Goal: Entertainment & Leisure: Consume media (video, audio)

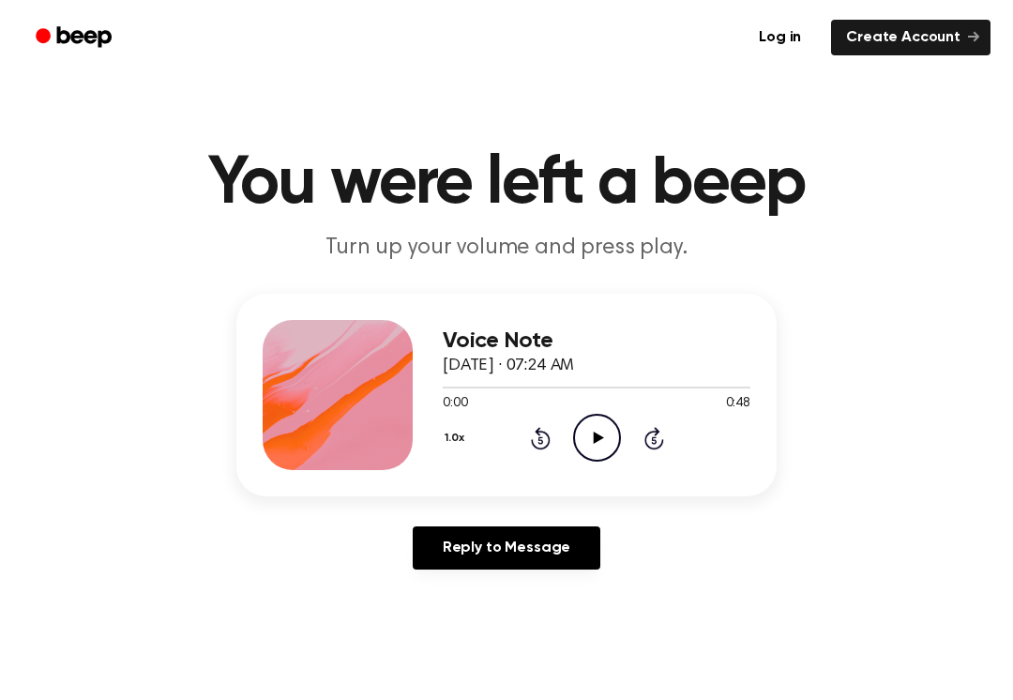
click at [591, 424] on icon "Play Audio" at bounding box center [597, 438] width 48 height 48
click at [576, 434] on icon "Pause Audio" at bounding box center [597, 438] width 48 height 48
click at [451, 383] on div at bounding box center [597, 386] width 308 height 15
click at [594, 432] on icon "Play Audio" at bounding box center [597, 438] width 48 height 48
click at [593, 421] on icon "Pause Audio" at bounding box center [597, 438] width 48 height 48
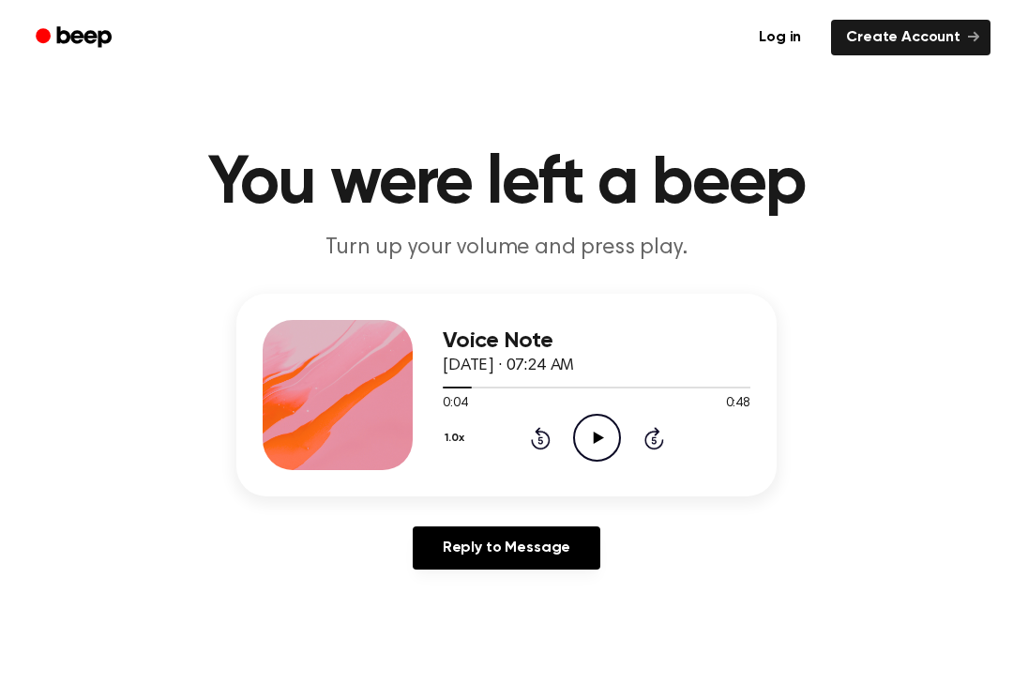
click at [221, 7] on div "Log in Create Account" at bounding box center [507, 37] width 968 height 75
click at [451, 373] on span "[DATE] · 07:24 AM" at bounding box center [508, 366] width 131 height 17
click at [426, 390] on div "Voice Note [DATE] · 07:24 AM 0:04 0:48 Your browser does not support the [objec…" at bounding box center [506, 395] width 540 height 203
click at [428, 372] on div "Voice Note [DATE] · 07:24 AM 0:04 0:48 Your browser does not support the [objec…" at bounding box center [506, 395] width 540 height 203
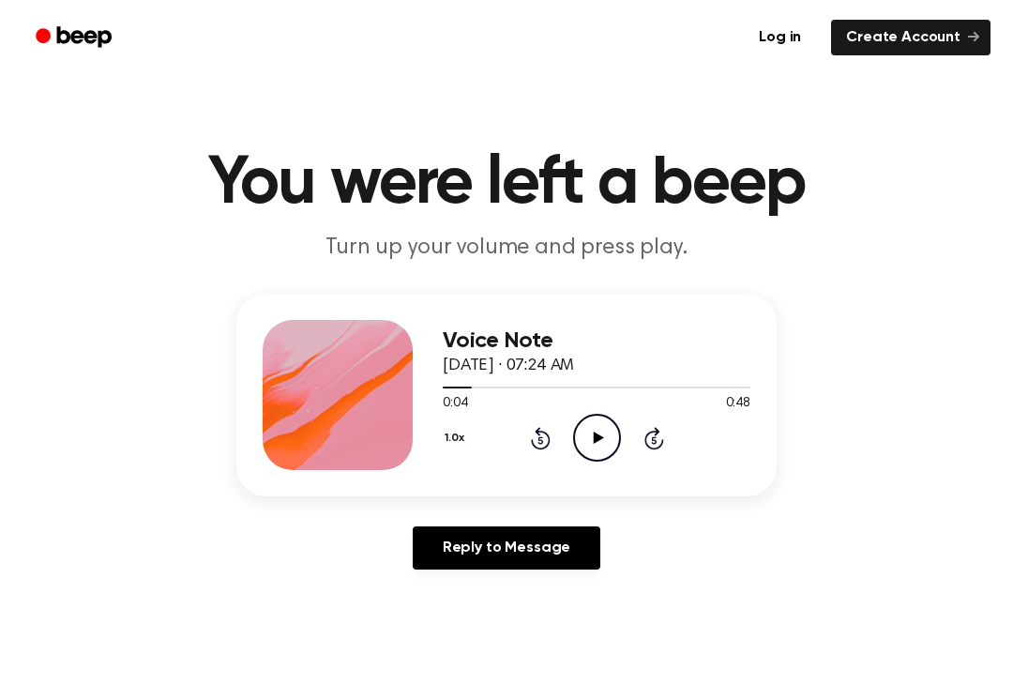
click at [428, 372] on div "Voice Note [DATE] · 07:24 AM 0:04 0:48 Your browser does not support the [objec…" at bounding box center [506, 395] width 540 height 203
click at [445, 389] on div at bounding box center [597, 386] width 308 height 15
click at [597, 420] on icon "Play Audio" at bounding box center [597, 438] width 48 height 48
click at [599, 440] on icon at bounding box center [597, 438] width 8 height 12
click at [604, 423] on icon "Play Audio" at bounding box center [597, 438] width 48 height 48
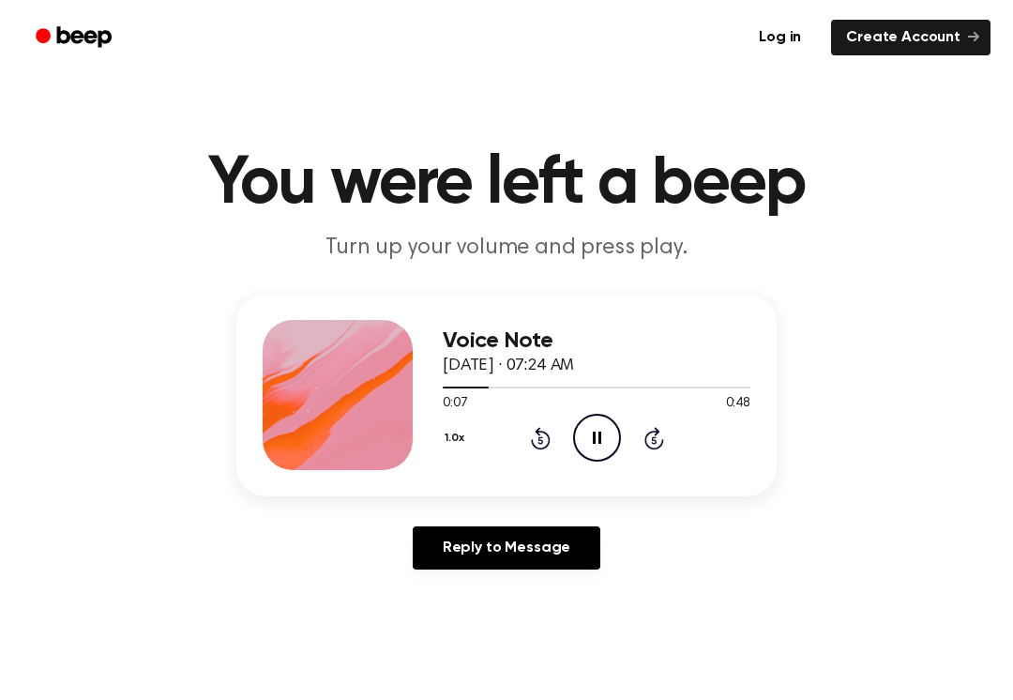
click at [587, 439] on icon "Pause Audio" at bounding box center [597, 438] width 48 height 48
click at [595, 434] on icon at bounding box center [598, 438] width 10 height 12
click at [645, 431] on icon "Skip 5 seconds" at bounding box center [654, 438] width 21 height 24
click at [594, 432] on icon at bounding box center [597, 438] width 8 height 12
click at [552, 379] on div at bounding box center [597, 386] width 308 height 15
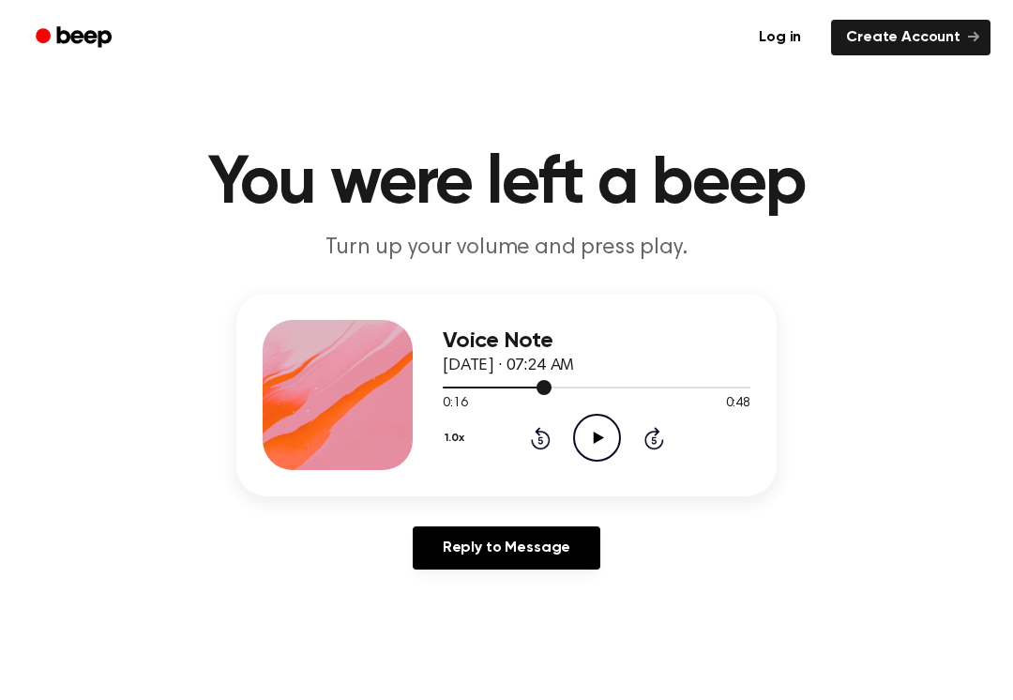
click at [599, 445] on icon "Play Audio" at bounding box center [597, 438] width 48 height 48
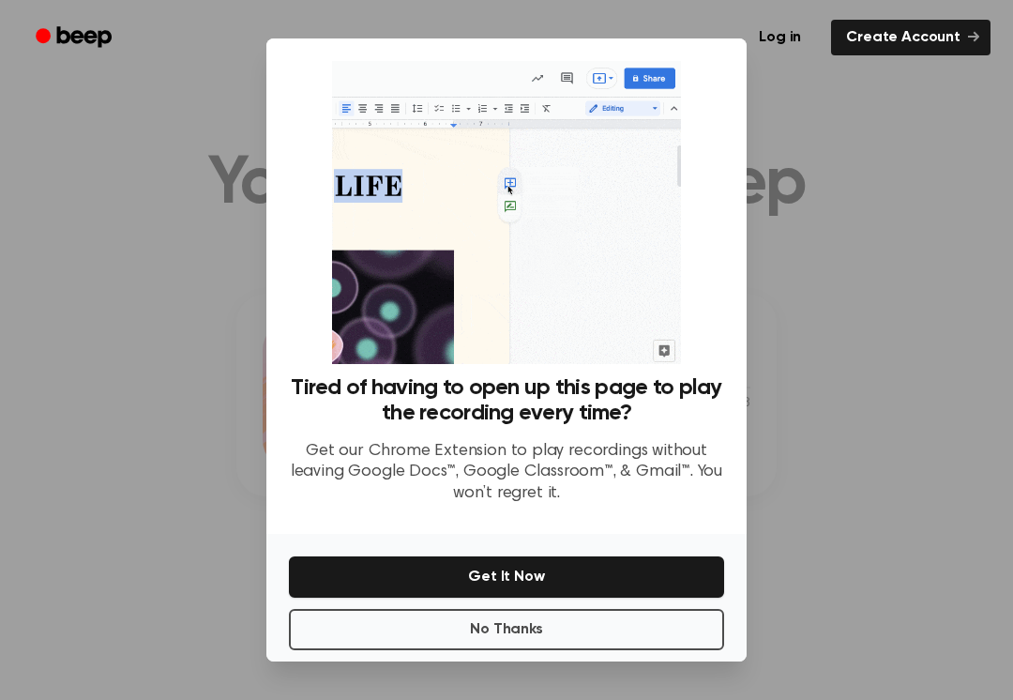
click at [640, 254] on img at bounding box center [506, 212] width 348 height 303
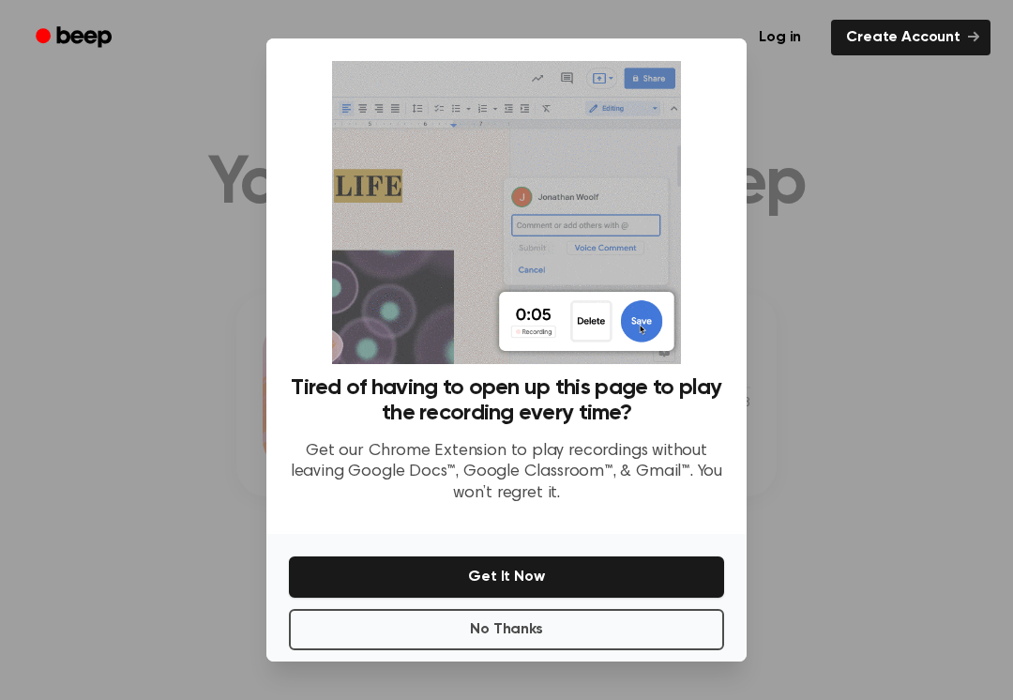
click at [617, 578] on button "Get It Now" at bounding box center [506, 576] width 435 height 41
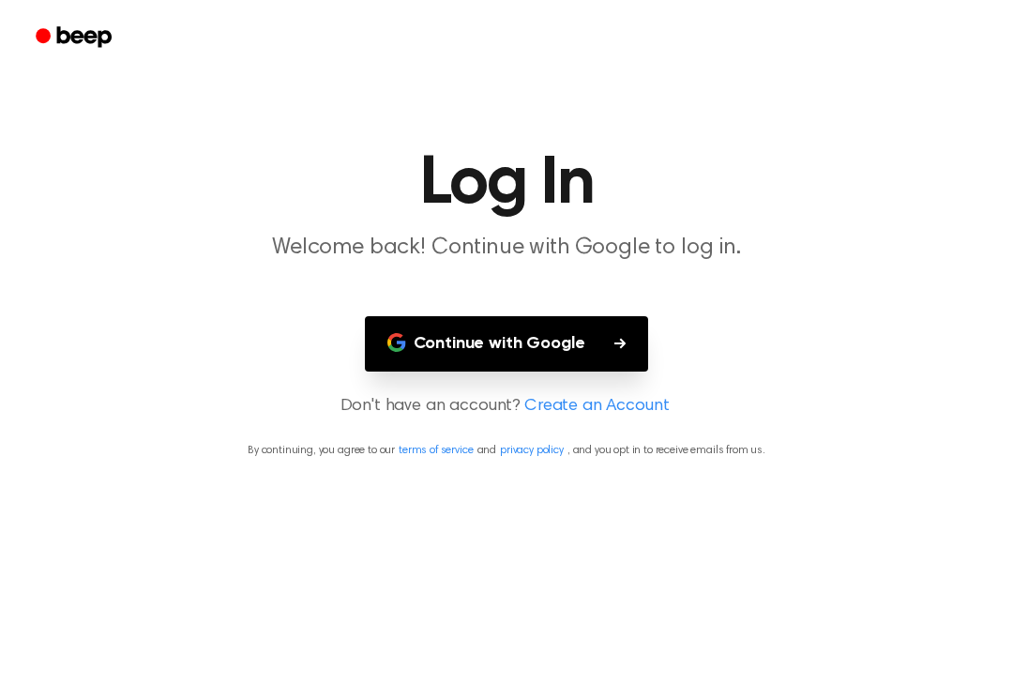
click at [406, 329] on button "Continue with Google" at bounding box center [507, 343] width 284 height 55
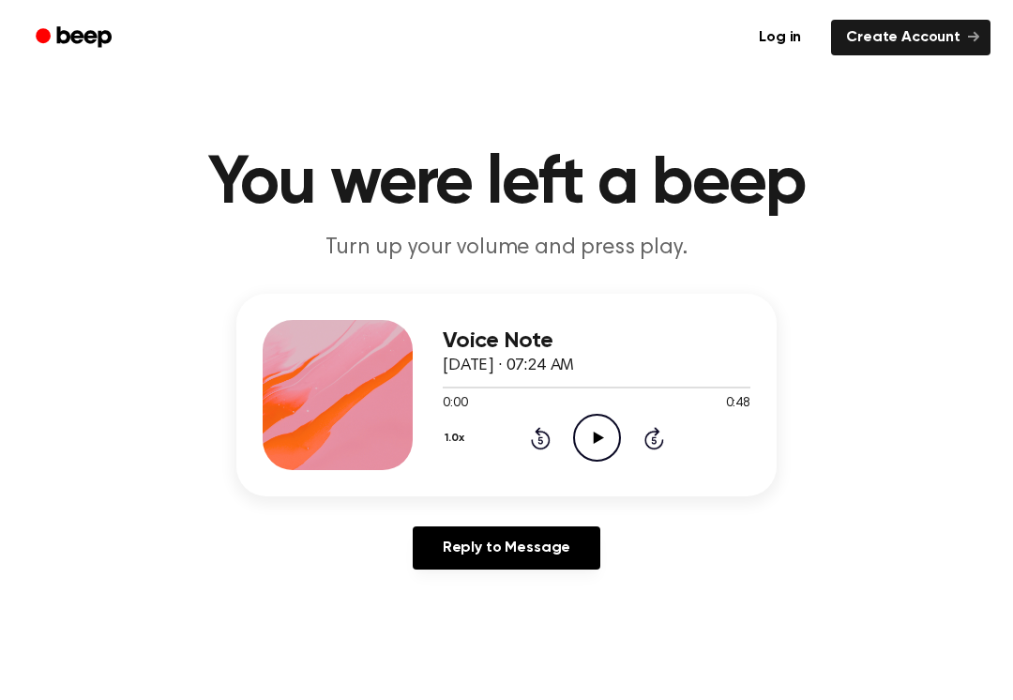
click at [611, 433] on icon "Play Audio" at bounding box center [597, 438] width 48 height 48
click at [645, 426] on icon "Skip 5 seconds" at bounding box center [654, 438] width 21 height 24
click at [589, 420] on icon "Pause Audio" at bounding box center [597, 438] width 48 height 48
click at [610, 429] on icon "Play Audio" at bounding box center [597, 438] width 48 height 48
click at [541, 429] on icon "Rewind 5 seconds" at bounding box center [540, 438] width 21 height 24
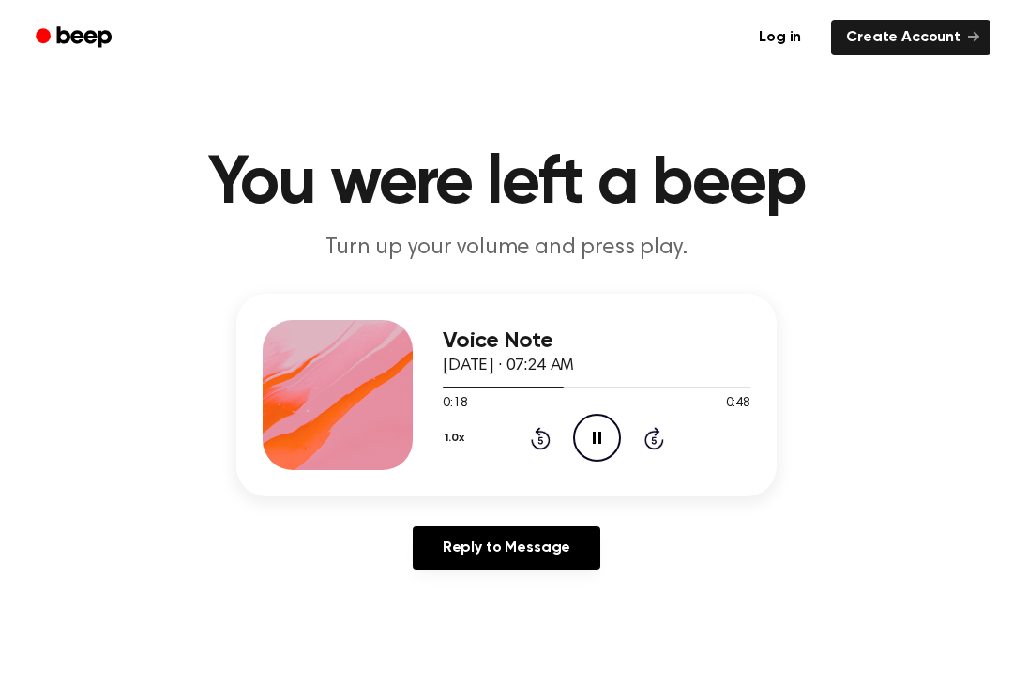
click at [592, 428] on icon "Pause Audio" at bounding box center [597, 438] width 48 height 48
click at [247, 22] on ul "Log in Create Account" at bounding box center [567, 37] width 847 height 43
click at [23, 84] on main "You were left a beep Turn up your volume and press play. Voice Note September 2…" at bounding box center [506, 578] width 1013 height 1157
click at [599, 434] on icon "Play Audio" at bounding box center [597, 438] width 48 height 48
click at [588, 442] on icon "Pause Audio" at bounding box center [597, 438] width 48 height 48
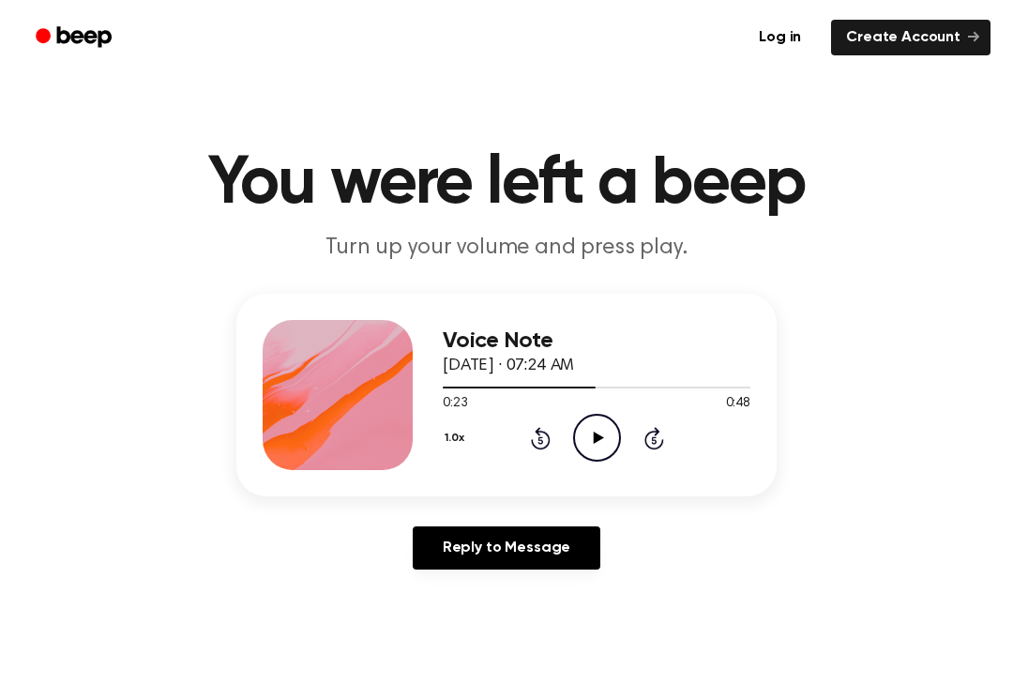
click at [610, 433] on icon "Play Audio" at bounding box center [597, 438] width 48 height 48
click at [575, 451] on icon "Pause Audio" at bounding box center [597, 438] width 48 height 48
